Goal: Use online tool/utility: Utilize a website feature to perform a specific function

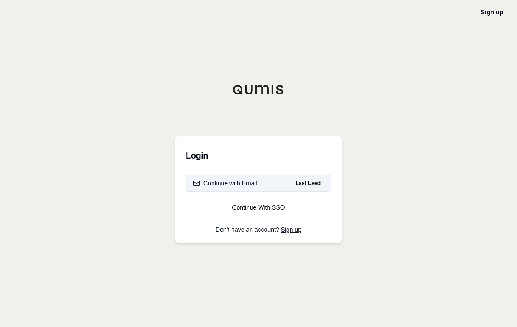
click at [225, 183] on div "Continue with Email" at bounding box center [225, 183] width 64 height 9
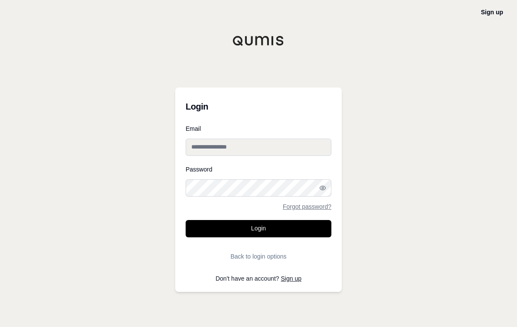
click at [218, 149] on input "Email" at bounding box center [259, 147] width 146 height 17
type input "**********"
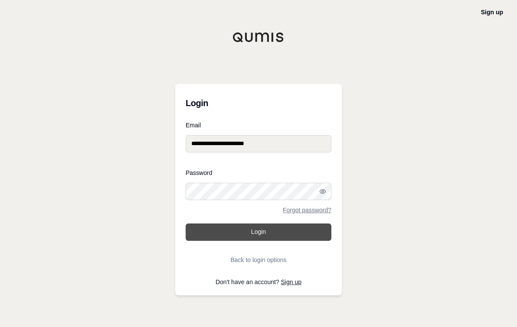
click at [240, 235] on button "Login" at bounding box center [259, 232] width 146 height 17
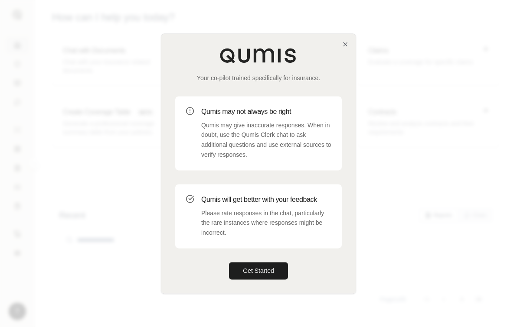
click at [124, 192] on div at bounding box center [258, 163] width 517 height 327
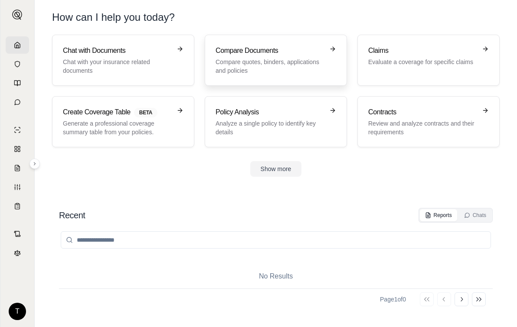
click at [255, 55] on h3 "Compare Documents" at bounding box center [269, 51] width 108 height 10
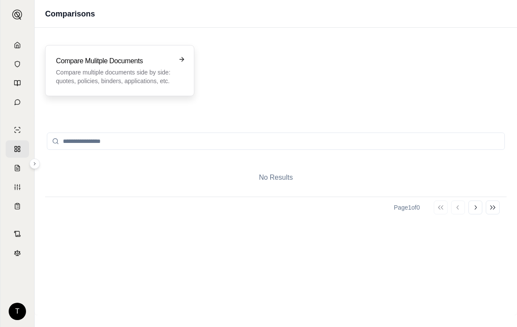
click at [88, 59] on h3 "Compare Mulitple Documents" at bounding box center [113, 61] width 115 height 10
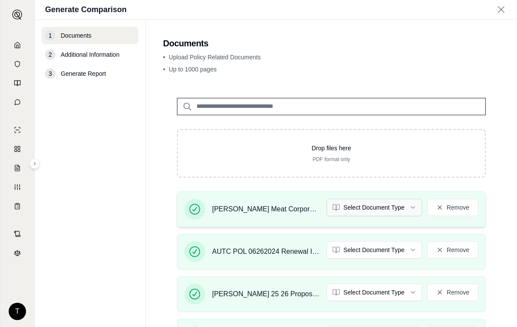
click at [405, 207] on html "T Generate Comparison 1 Documents 2 Additional Information 3 Generate Report Do…" at bounding box center [258, 163] width 517 height 327
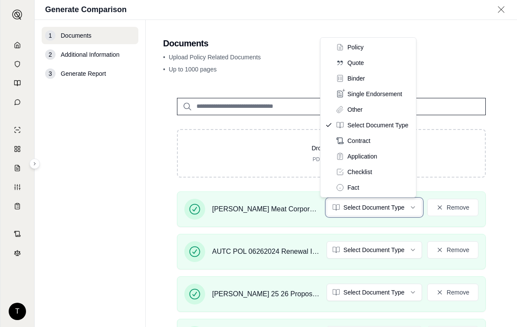
click at [255, 212] on html "T Generate Comparison 1 Documents 2 Additional Information 3 Generate Report Do…" at bounding box center [258, 163] width 517 height 327
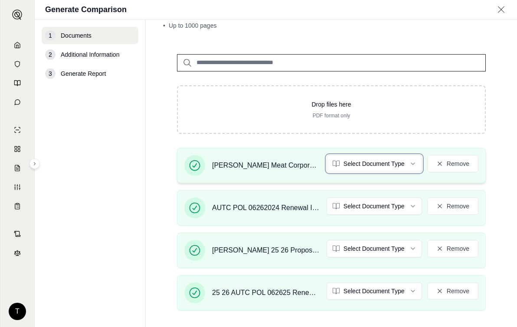
scroll to position [87, 0]
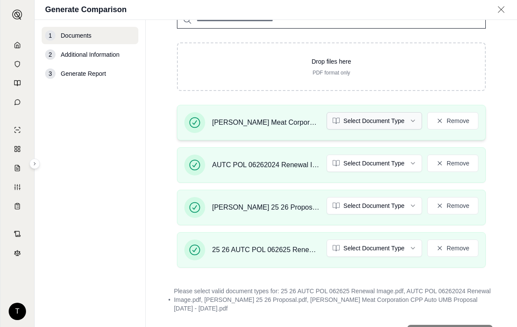
click at [407, 120] on html "T Generate Comparison 1 Documents 2 Additional Information 3 Generate Report Do…" at bounding box center [258, 163] width 517 height 327
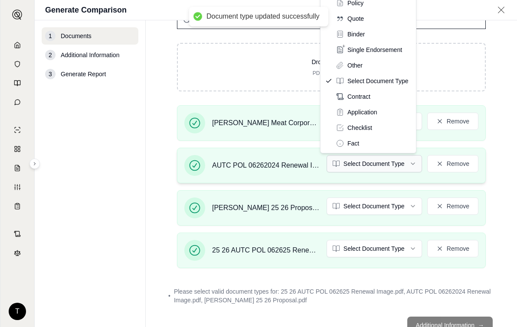
click at [404, 163] on html "Document type updated successfully T Generate Comparison 1 Documents 2 Addition…" at bounding box center [258, 163] width 517 height 327
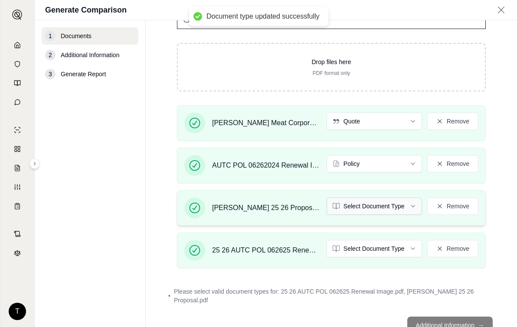
click at [408, 209] on html "Document type updated successfully T Generate Comparison 1 Documents 2 Addition…" at bounding box center [258, 163] width 517 height 327
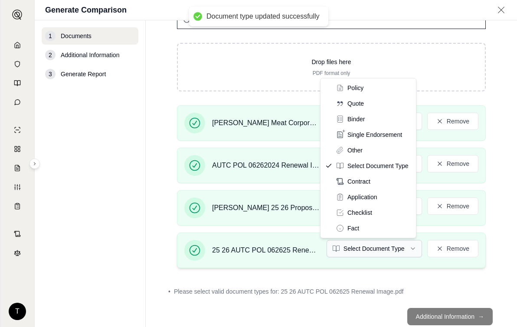
click at [407, 248] on html "Document type updated successfully T Generate Comparison 1 Documents 2 Addition…" at bounding box center [258, 163] width 517 height 327
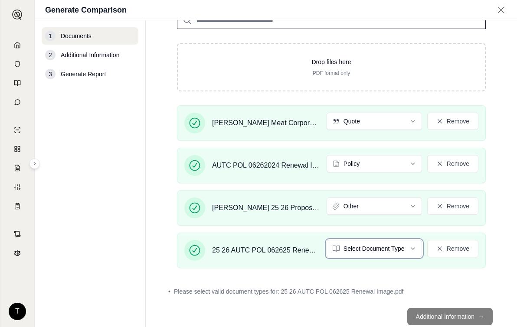
scroll to position [85, 0]
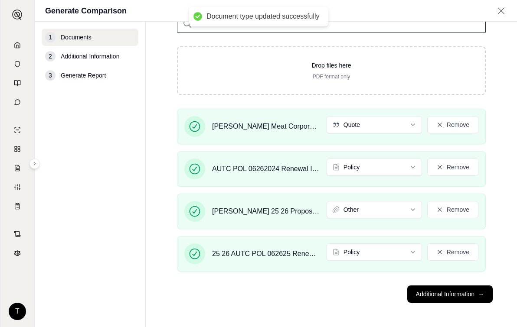
click at [426, 321] on main "Documents • Upload Policy Related Documents • Up to 1000 pages Drop files here …" at bounding box center [331, 175] width 371 height 306
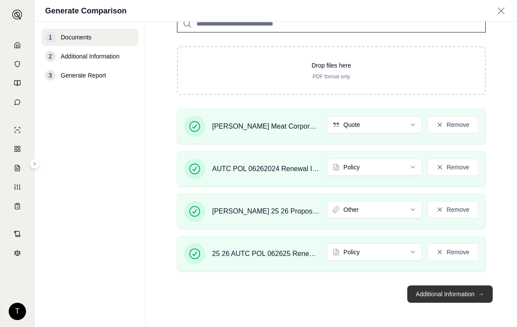
click at [419, 300] on button "Additional Information →" at bounding box center [449, 294] width 85 height 17
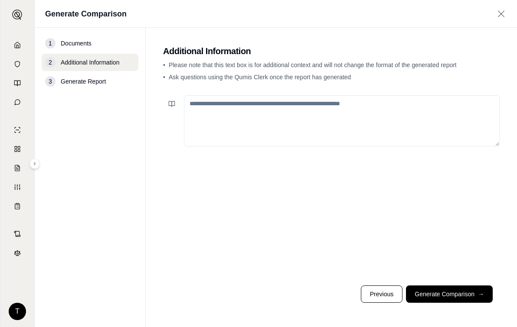
paste textarea "**********"
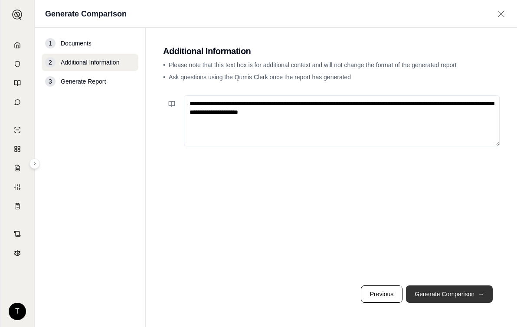
type textarea "**********"
click at [446, 296] on button "Generate Comparison →" at bounding box center [449, 294] width 87 height 17
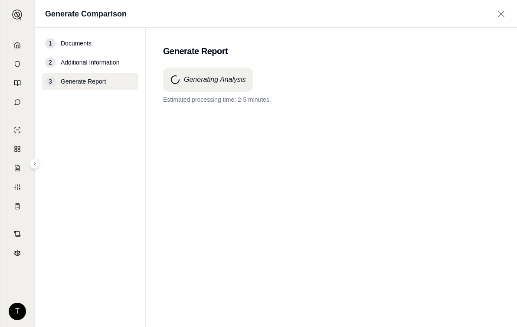
click at [360, 180] on div "Generating Analysis Estimated processing time: 2-5 minutes." at bounding box center [331, 182] width 336 height 228
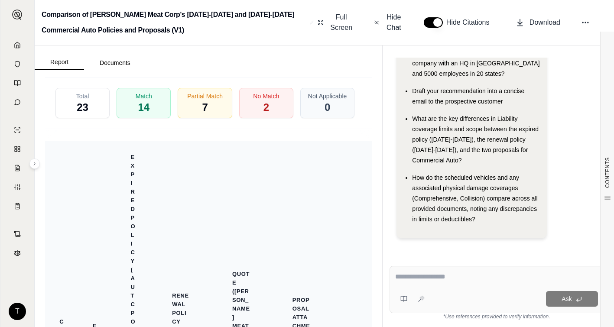
scroll to position [2373, 0]
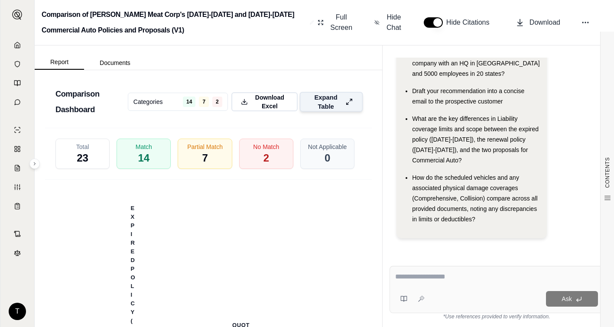
click at [346, 106] on icon at bounding box center [349, 101] width 7 height 9
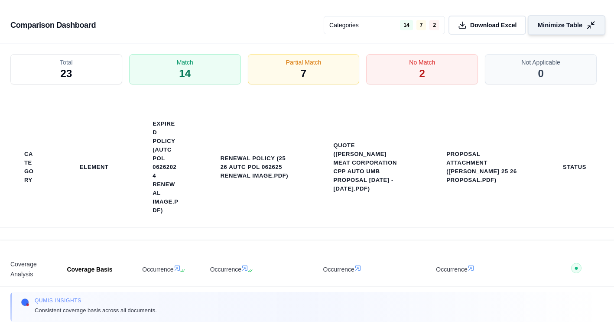
scroll to position [2135, 0]
click at [392, 70] on div "No Match 2" at bounding box center [422, 70] width 117 height 32
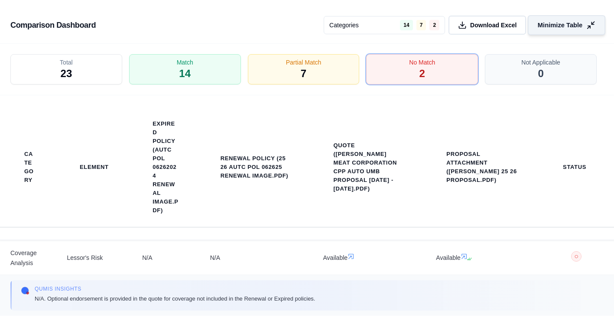
scroll to position [88, 0]
click at [380, 80] on div "No Match 2" at bounding box center [422, 70] width 117 height 32
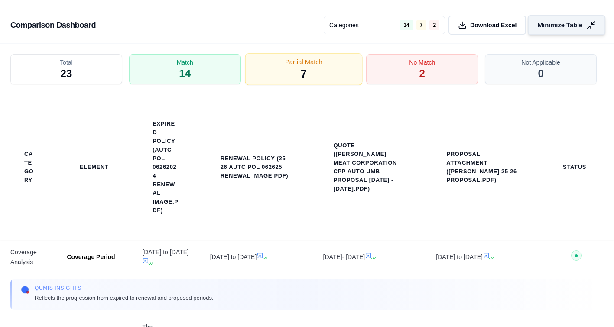
click at [313, 72] on div "Partial Match 7" at bounding box center [303, 70] width 117 height 32
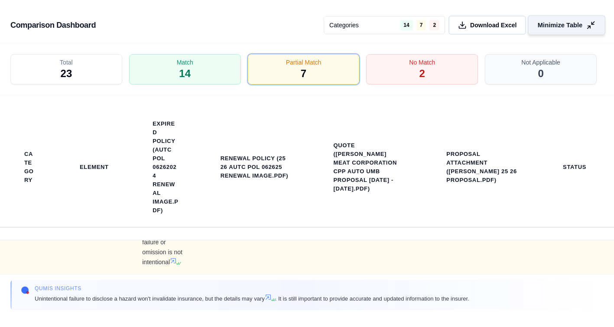
scroll to position [698, 0]
